Goal: Contribute content: Contribute content

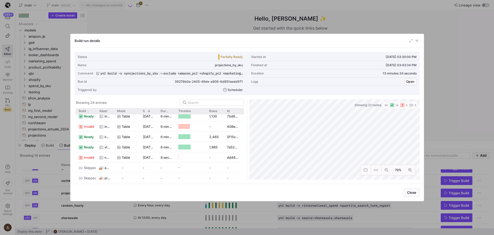
scroll to position [127, 0]
click at [109, 160] on span "northbeam_applovin" at bounding box center [108, 157] width 6 height 10
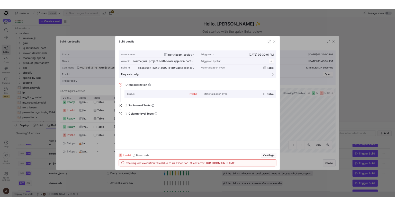
scroll to position [46, 0]
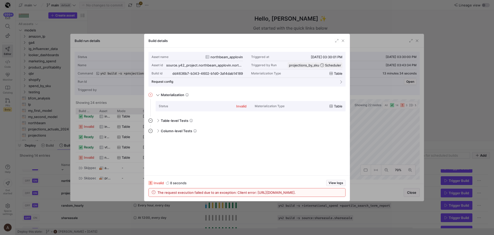
click at [113, 142] on div at bounding box center [247, 117] width 494 height 235
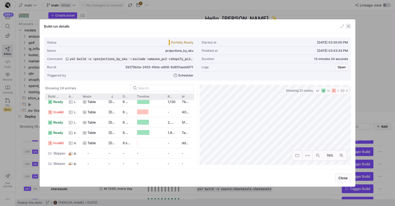
click at [348, 28] on span "button" at bounding box center [348, 26] width 5 height 5
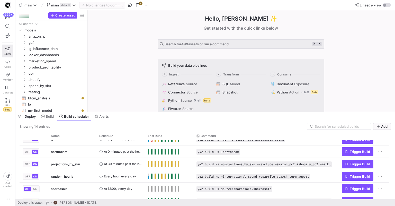
click at [129, 59] on div "Hello, [PERSON_NAME] ✨ Get started with the quick links below Search for 499 as…" at bounding box center [241, 60] width 303 height 101
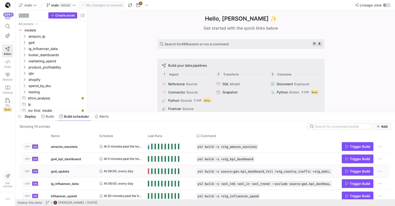
scroll to position [8, 0]
click at [145, 168] on div "Press SPACE to select this row." at bounding box center [169, 171] width 49 height 12
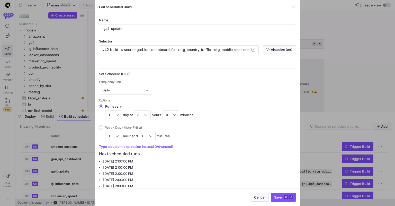
click at [85, 150] on div at bounding box center [197, 103] width 395 height 206
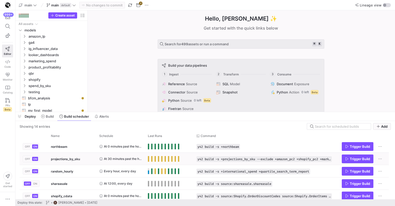
click at [93, 159] on div "projections_by_sku" at bounding box center [72, 159] width 48 height 12
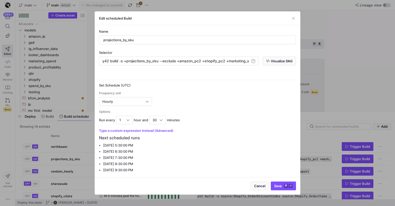
click at [82, 146] on div at bounding box center [197, 103] width 395 height 206
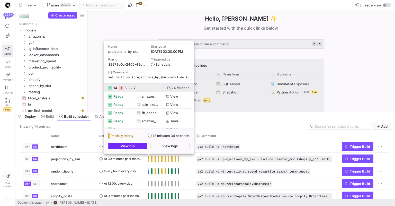
click at [145, 146] on span "button" at bounding box center [128, 146] width 39 height 6
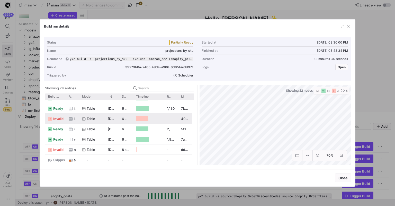
click at [60, 117] on span "invalid" at bounding box center [58, 119] width 10 height 10
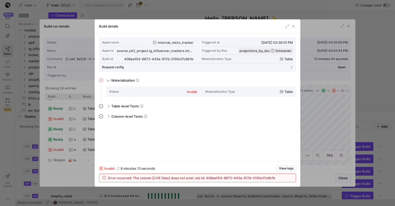
click at [60, 117] on div at bounding box center [197, 103] width 395 height 206
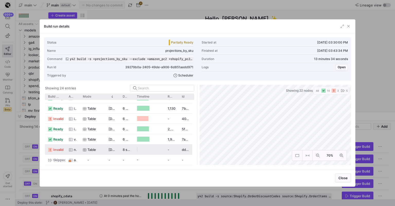
click at [59, 151] on span "invalid" at bounding box center [58, 150] width 10 height 10
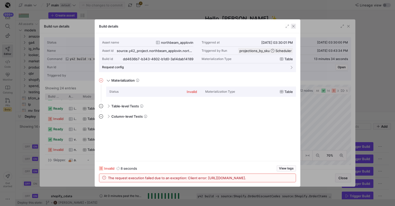
click at [293, 26] on span "button" at bounding box center [293, 26] width 5 height 5
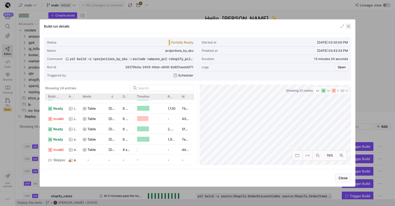
click at [351, 25] on span "button" at bounding box center [348, 26] width 5 height 5
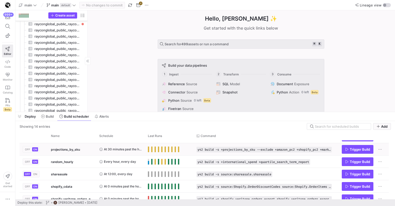
scroll to position [91, 0]
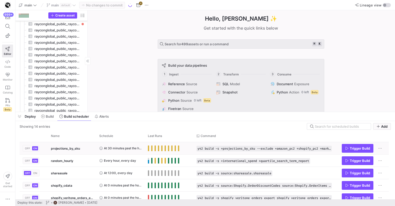
click at [92, 150] on div "projections_by_sku" at bounding box center [72, 148] width 42 height 12
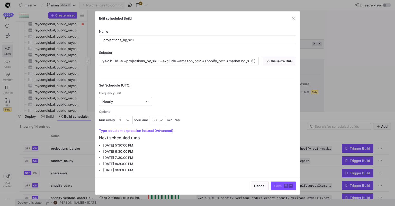
click at [91, 151] on div at bounding box center [197, 103] width 395 height 206
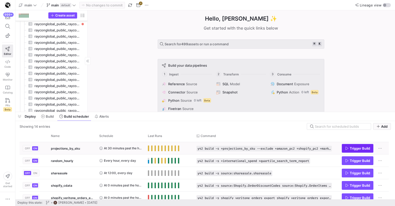
click at [352, 150] on span "Trigger Build" at bounding box center [360, 148] width 20 height 4
click at [52, 118] on span "Build" at bounding box center [50, 116] width 8 height 4
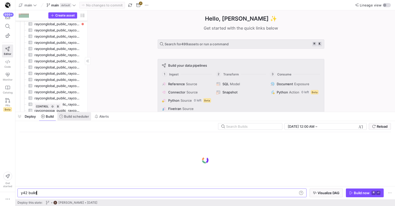
click at [68, 118] on span "Build scheduler" at bounding box center [76, 116] width 25 height 4
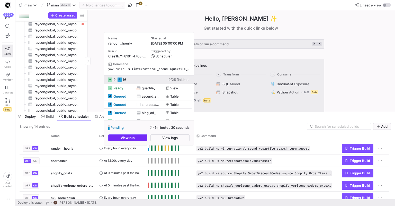
click at [143, 137] on span "button" at bounding box center [128, 138] width 39 height 6
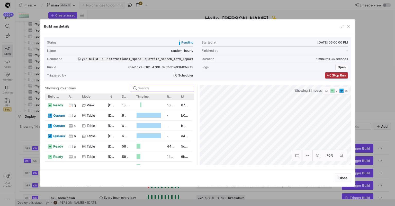
click at [7, 132] on div at bounding box center [197, 103] width 395 height 206
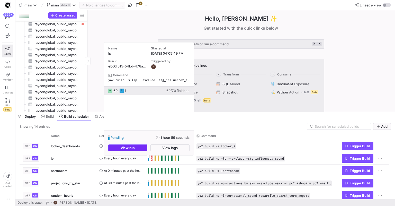
click at [143, 149] on span "button" at bounding box center [128, 148] width 39 height 6
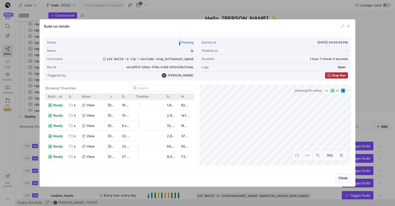
click at [53, 94] on div "Build status" at bounding box center [55, 96] width 14 height 6
click at [53, 96] on span "Build status" at bounding box center [53, 97] width 11 height 4
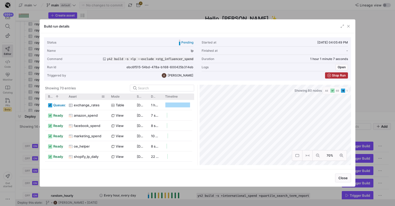
drag, startPoint x: 78, startPoint y: 96, endPoint x: 107, endPoint y: 98, distance: 29.1
click at [107, 98] on div at bounding box center [108, 96] width 2 height 6
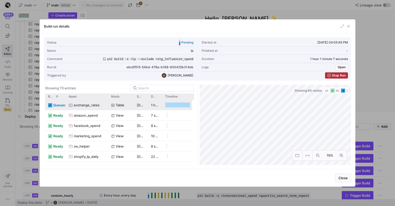
click at [102, 107] on div "exchange_rates" at bounding box center [87, 105] width 37 height 10
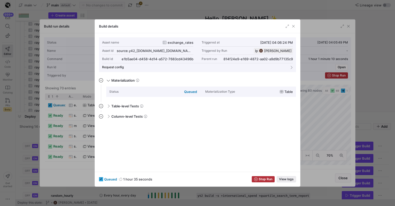
click at [281, 177] on span "View logs" at bounding box center [286, 179] width 15 height 4
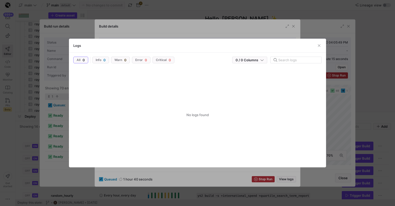
drag, startPoint x: 262, startPoint y: 184, endPoint x: 257, endPoint y: 185, distance: 5.1
click at [257, 185] on div at bounding box center [197, 103] width 395 height 206
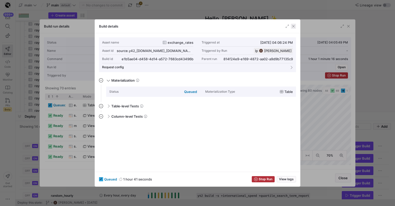
click at [294, 25] on span "button" at bounding box center [293, 26] width 5 height 5
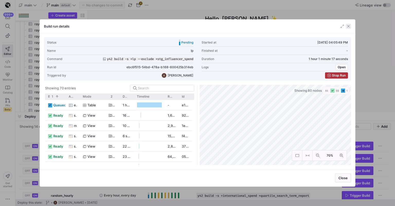
click at [347, 24] on span "button" at bounding box center [348, 26] width 5 height 5
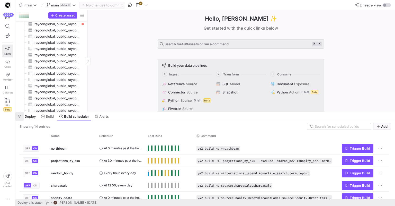
click at [20, 120] on span "button" at bounding box center [19, 116] width 8 height 9
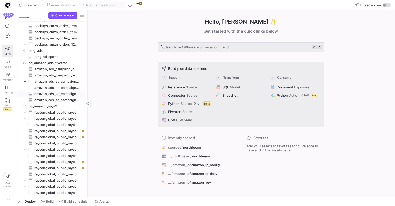
scroll to position [1185, 0]
click at [9, 62] on icon at bounding box center [7, 61] width 5 height 5
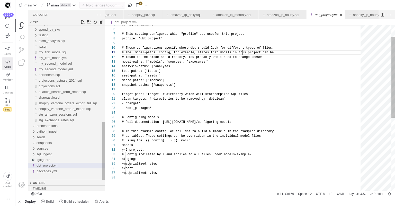
scroll to position [0, 121]
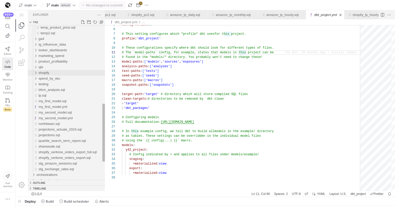
click at [60, 75] on div "shopify" at bounding box center [72, 73] width 66 height 6
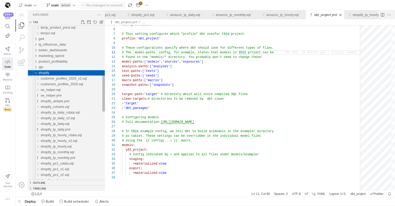
click at [59, 75] on div "shopify" at bounding box center [72, 73] width 66 height 6
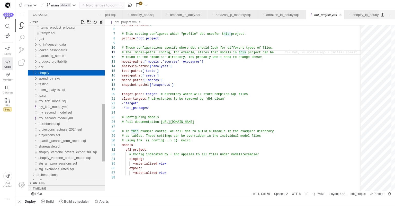
click at [59, 75] on div "shopify" at bounding box center [72, 73] width 66 height 6
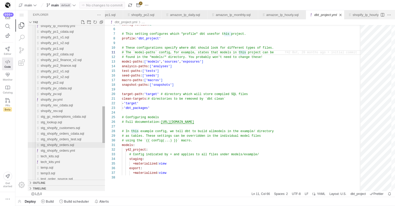
click at [67, 146] on span "stg_shopify_orders.sql" at bounding box center [57, 145] width 33 height 4
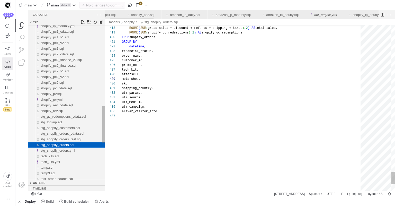
scroll to position [0, 31]
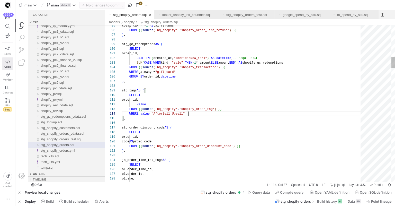
scroll to position [14, 67]
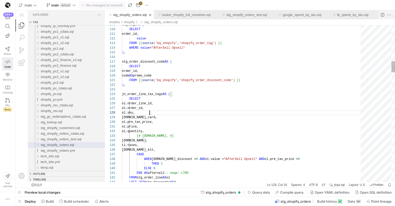
scroll to position [32, 28]
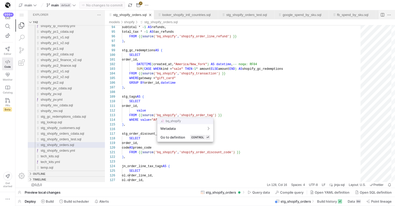
drag, startPoint x: 179, startPoint y: 111, endPoint x: 164, endPoint y: 100, distance: 18.8
click at [179, 111] on div at bounding box center [197, 103] width 395 height 206
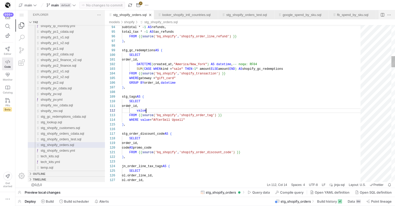
type textarea "order_id, value FROM {{ source('bq_shopify', 'shopify_order_tag') }} WHERE valu…"
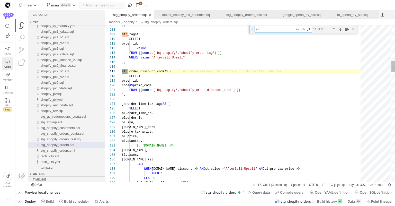
type textarea "stg_"
type textarea "END AS aftersell -- noqa: LT05 FROM stg_order_line AS ol LEFT JOIN stg_discount…"
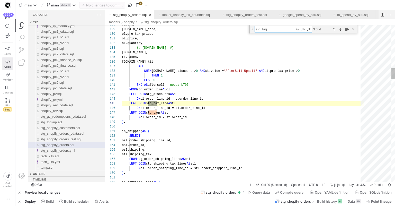
type textarea "stg_tags"
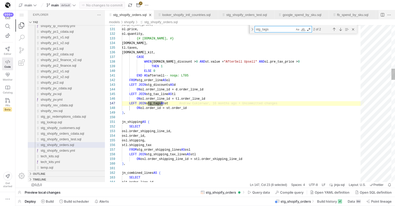
type textarea "order_id, DATETIME(created_at, "America/New_York") AS datetime, -- noqa: RF04 S…"
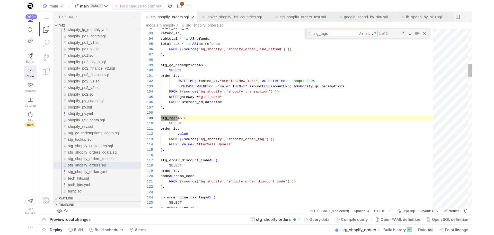
scroll to position [46, 15]
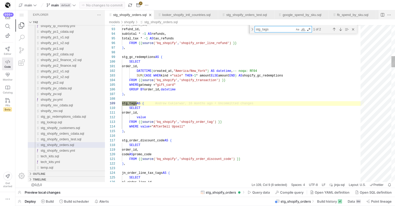
type textarea "stg_tags"
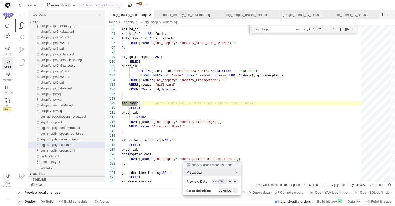
click at [324, 45] on div at bounding box center [197, 103] width 395 height 206
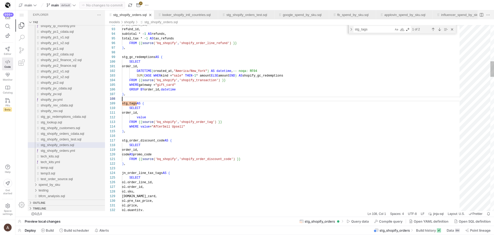
scroll to position [32, 0]
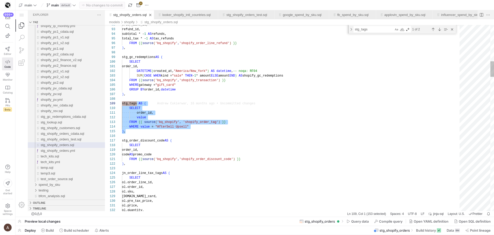
drag, startPoint x: 137, startPoint y: 131, endPoint x: 122, endPoint y: 104, distance: 30.1
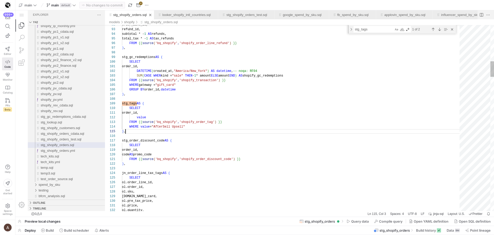
scroll to position [19, 4]
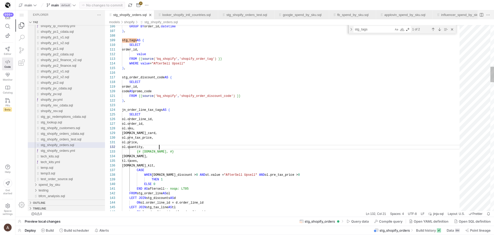
scroll to position [5, 37]
type textarea "FROM {{ source('bq_shopify', 'shopify_order_discount_code') }} ), jn_order_line…"
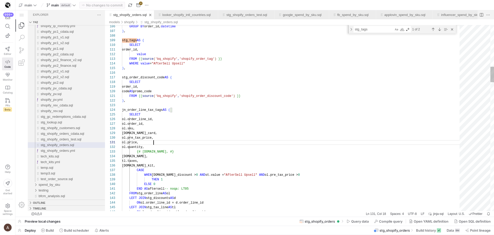
scroll to position [0, 52]
click at [174, 96] on span "'bq_shopify'" at bounding box center [166, 96] width 22 height 4
click at [445, 45] on div at bounding box center [247, 117] width 494 height 235
click at [386, 29] on textarea "stg_tags" at bounding box center [374, 29] width 40 height 6
